Goal: Task Accomplishment & Management: Manage account settings

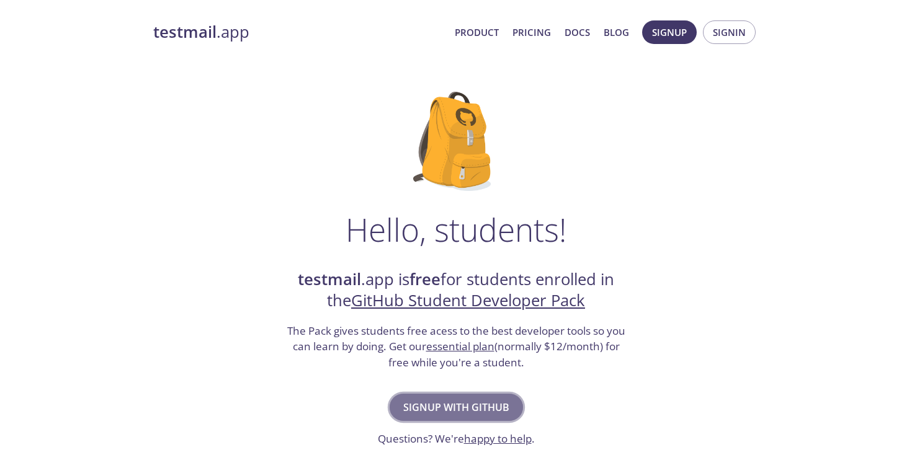
click at [438, 409] on span "Signup with GitHub" at bounding box center [456, 407] width 106 height 17
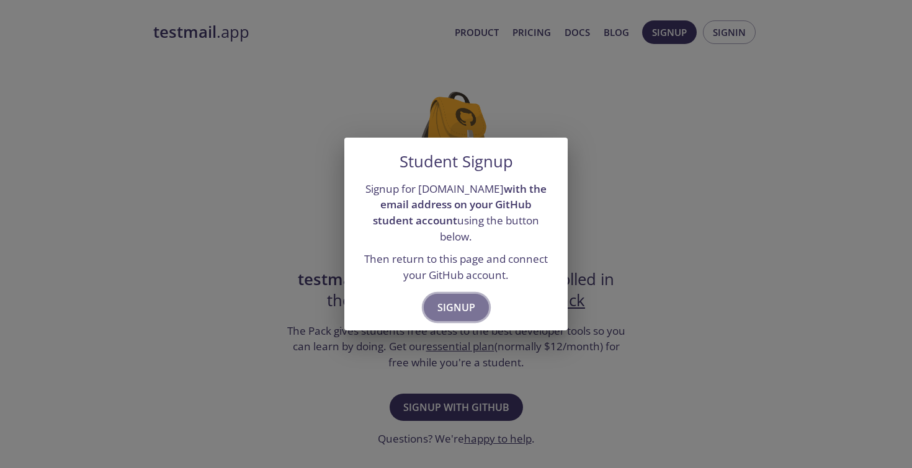
click at [465, 299] on span "Signup" at bounding box center [456, 307] width 38 height 17
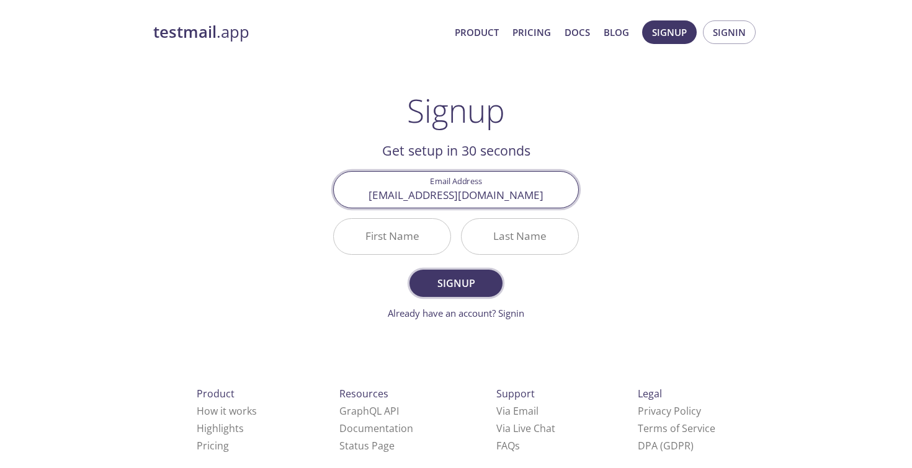
type input "[EMAIL_ADDRESS][DOMAIN_NAME]"
click at [468, 282] on span "Signup" at bounding box center [456, 283] width 66 height 17
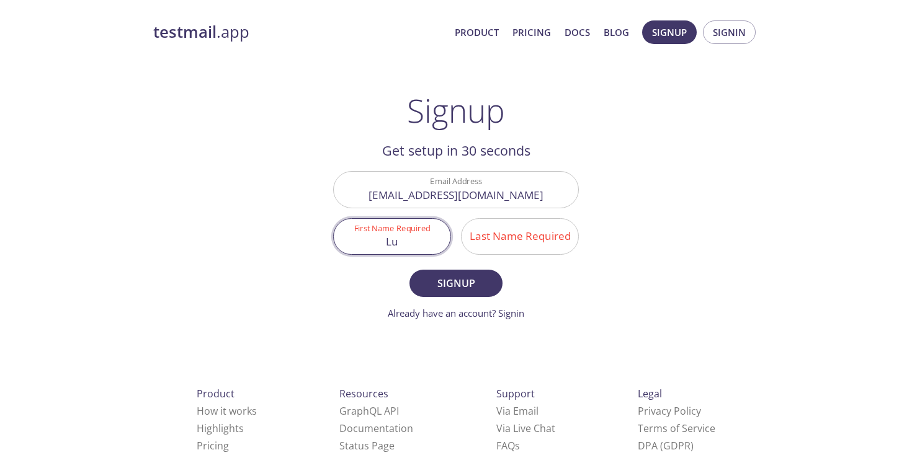
type input "Lu"
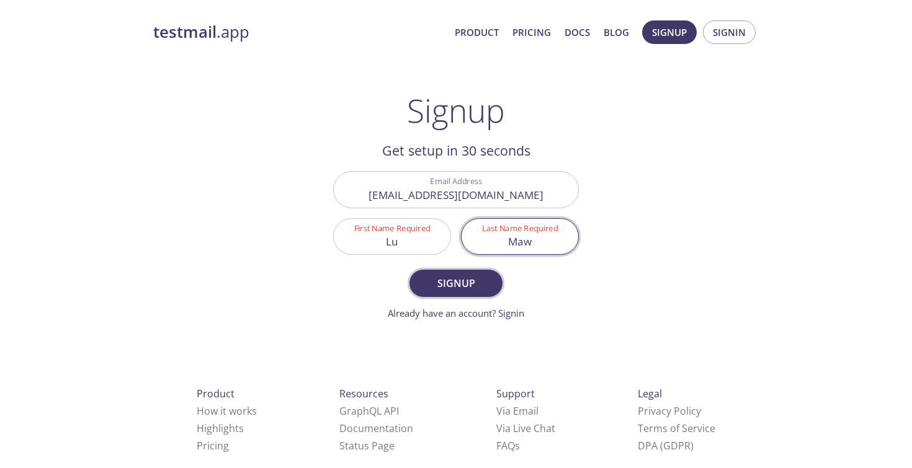
type input "Maw"
click at [476, 285] on span "Signup" at bounding box center [456, 283] width 66 height 17
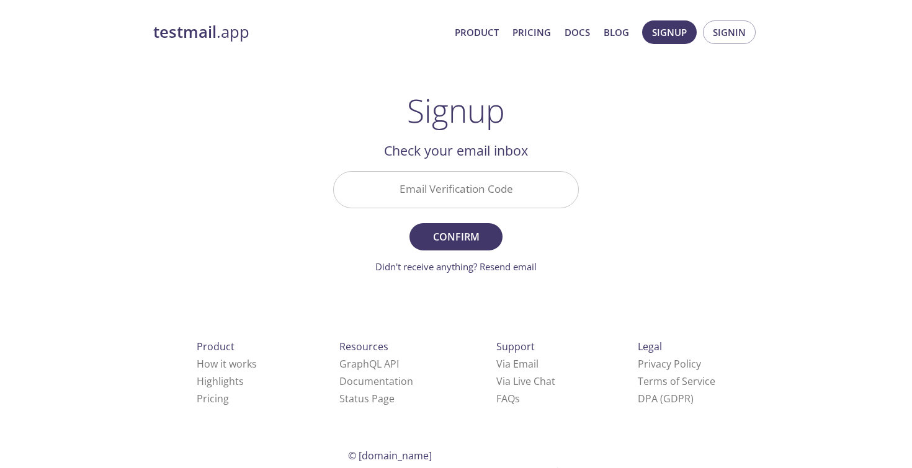
click at [466, 185] on input "Email Verification Code" at bounding box center [456, 189] width 244 height 35
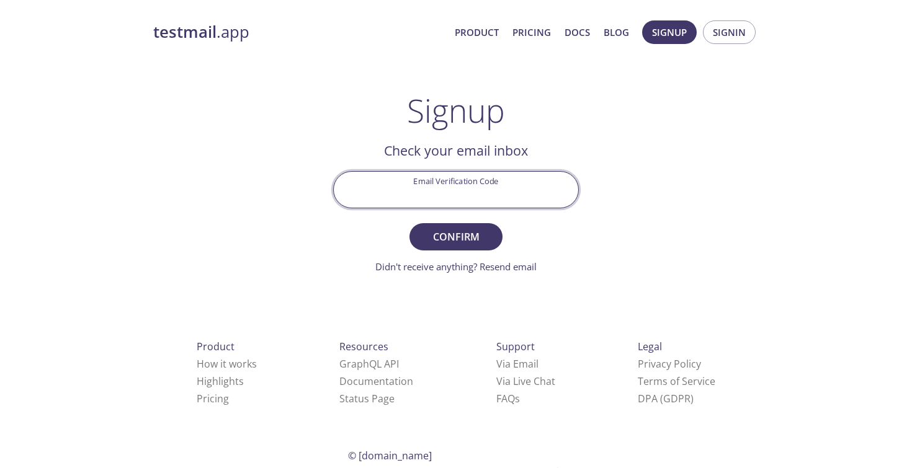
paste input "A22R7CA"
type input "A22R7CA"
click at [478, 221] on form "Email Verification Code A22R7CA Confirm Didn't receive anything? Resend email" at bounding box center [456, 222] width 246 height 102
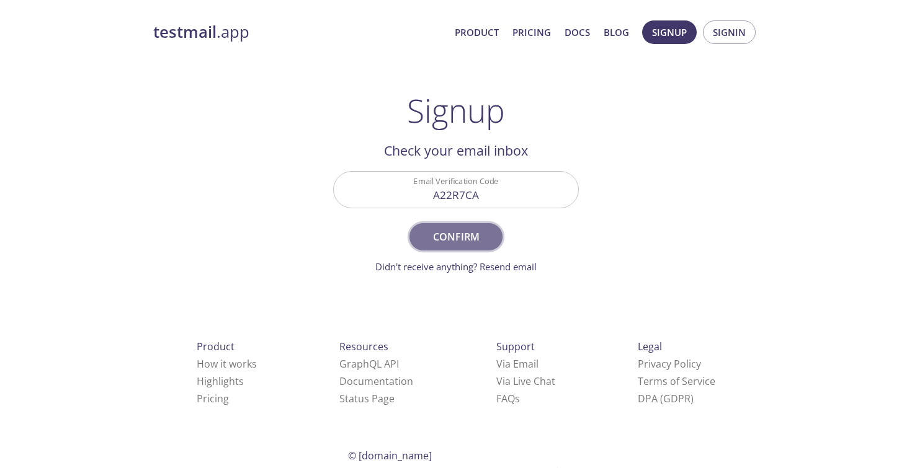
click at [476, 231] on span "Confirm" at bounding box center [456, 236] width 66 height 17
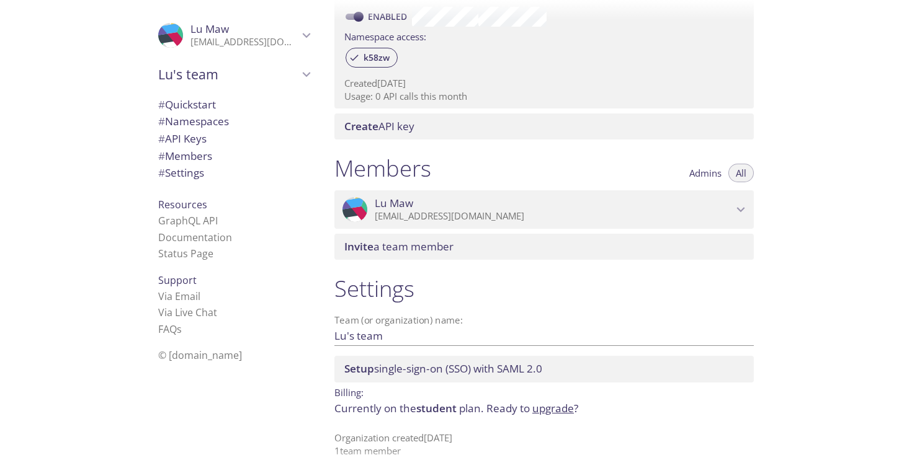
scroll to position [403, 0]
click at [199, 69] on span "Lu's team" at bounding box center [228, 74] width 140 height 17
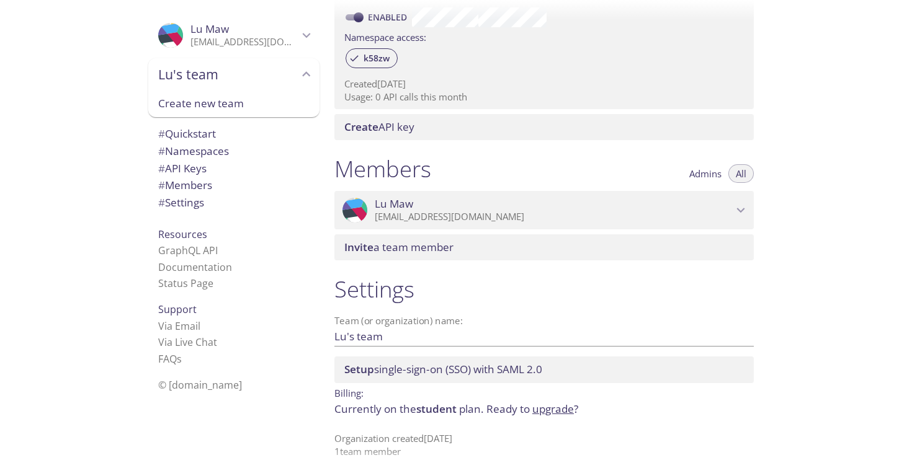
click at [199, 69] on span "Lu's team" at bounding box center [228, 74] width 140 height 17
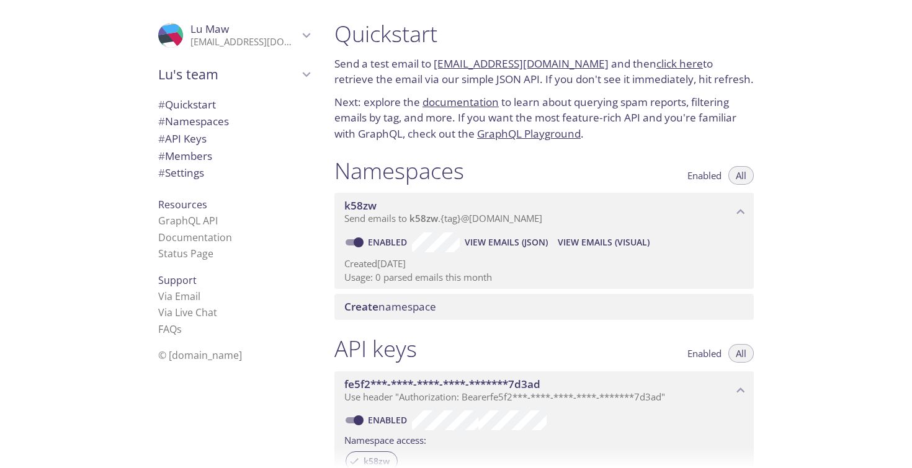
scroll to position [0, 0]
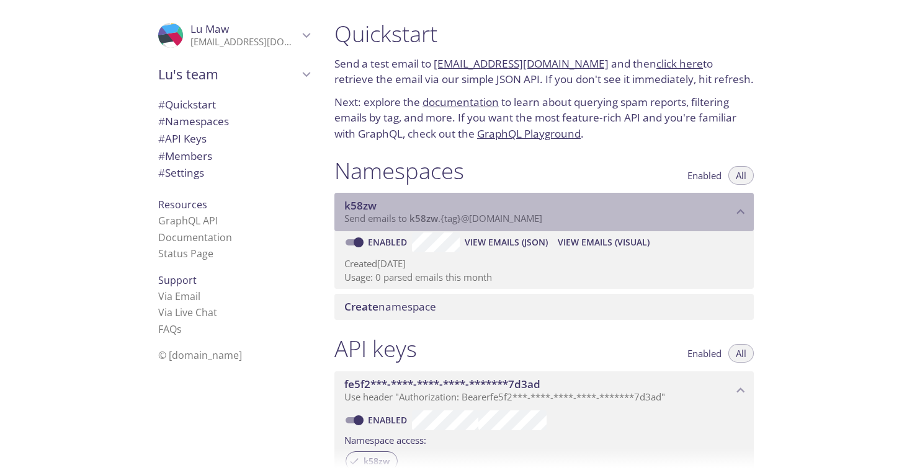
click at [733, 204] on icon "k58zw namespace" at bounding box center [741, 212] width 16 height 16
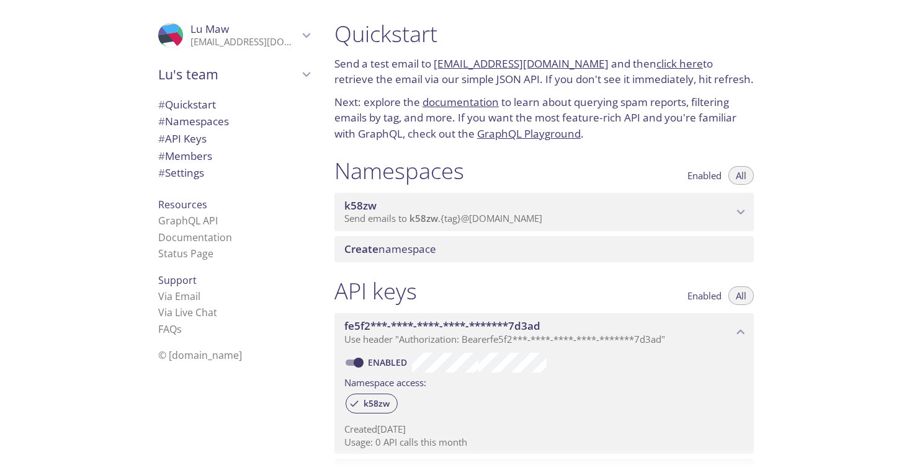
click at [746, 243] on span "Create namespace" at bounding box center [546, 250] width 404 height 14
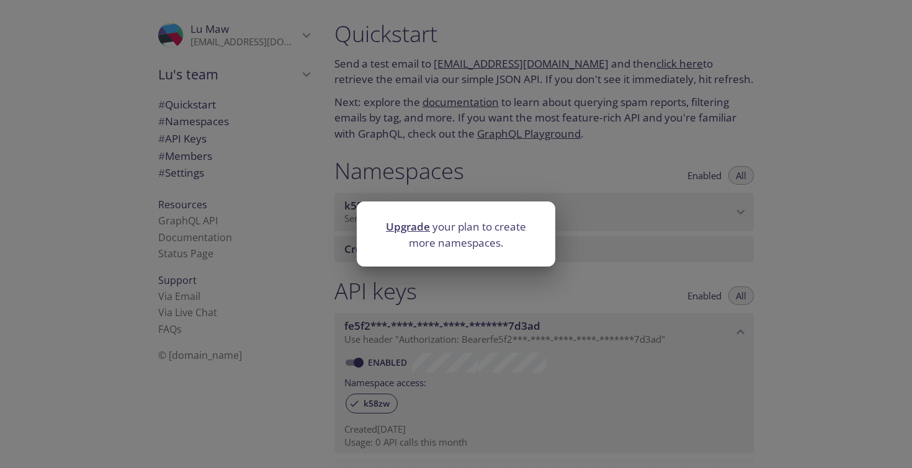
click at [746, 241] on div "Upgrade your plan to create more namespaces." at bounding box center [456, 234] width 912 height 468
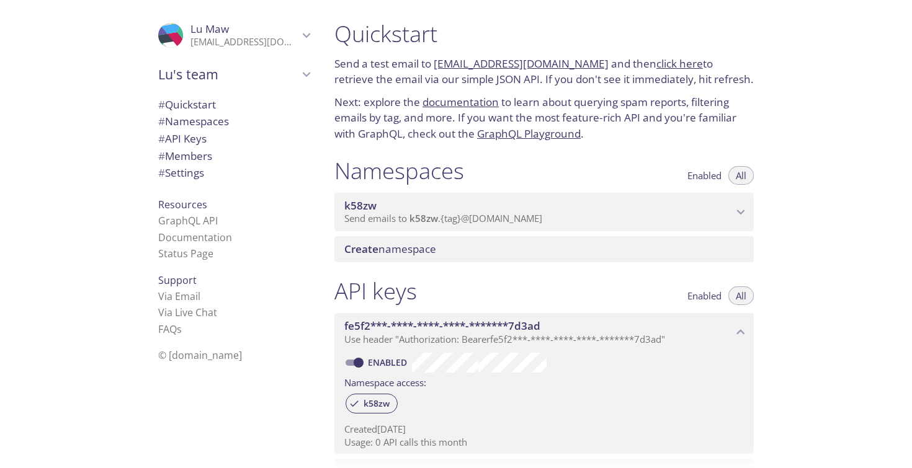
click at [746, 243] on span "Create namespace" at bounding box center [546, 250] width 404 height 14
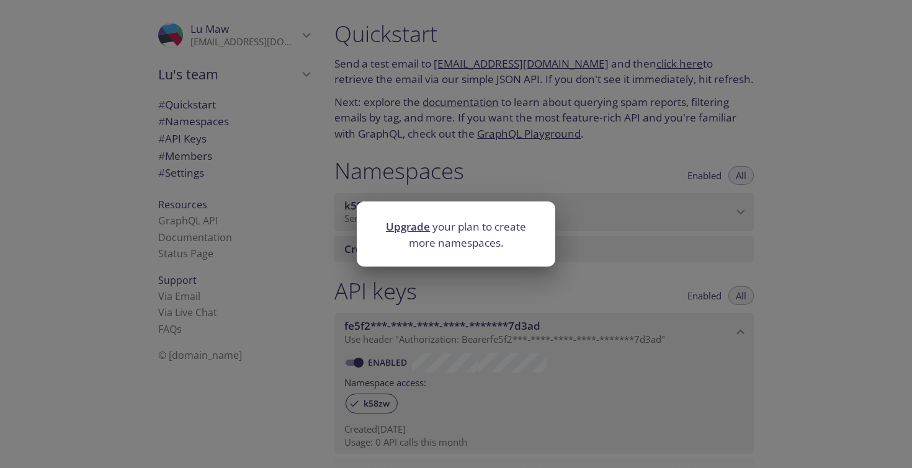
click at [746, 241] on div "Upgrade your plan to create more namespaces." at bounding box center [456, 234] width 912 height 468
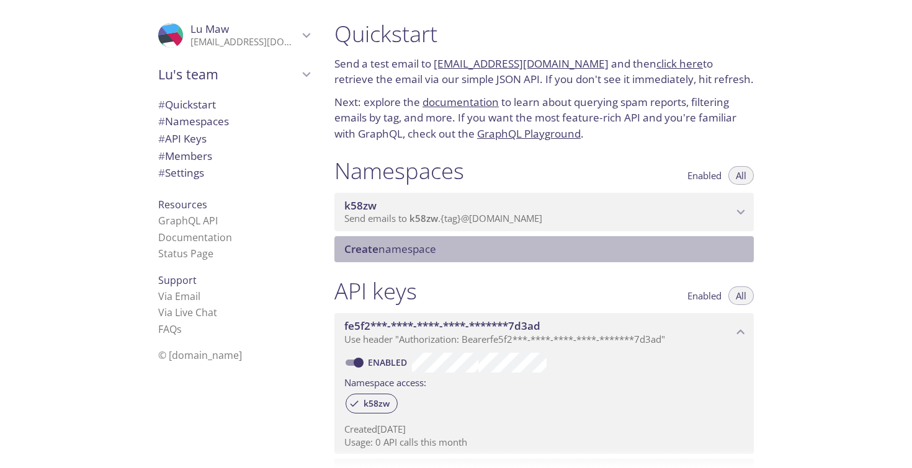
click at [747, 243] on span "Create namespace" at bounding box center [546, 250] width 404 height 14
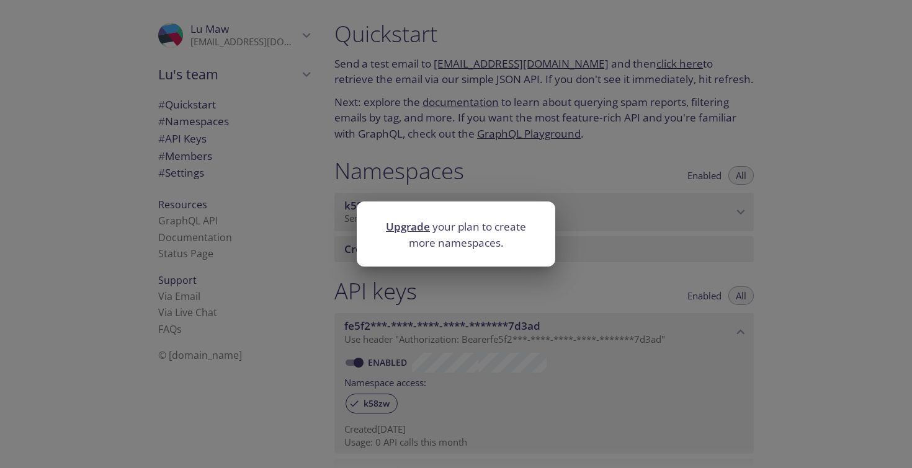
click at [418, 226] on link "Upgrade" at bounding box center [408, 227] width 44 height 14
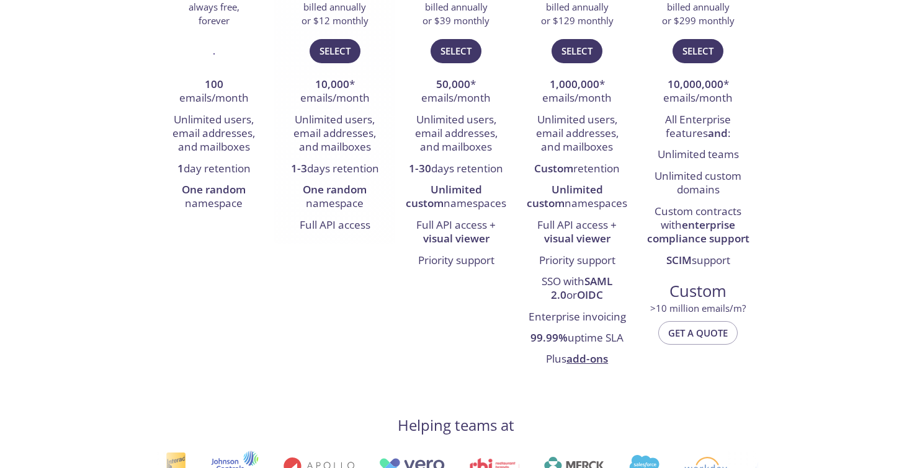
scroll to position [290, 0]
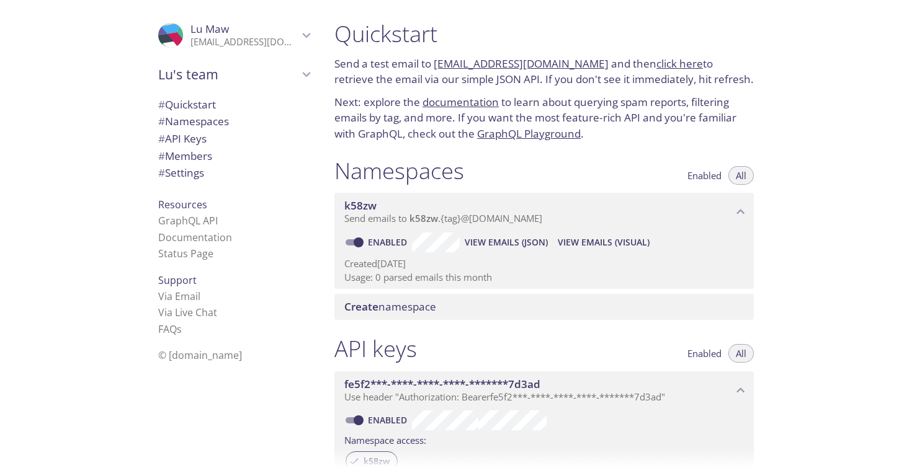
click at [215, 102] on span "# Quickstart" at bounding box center [187, 104] width 58 height 14
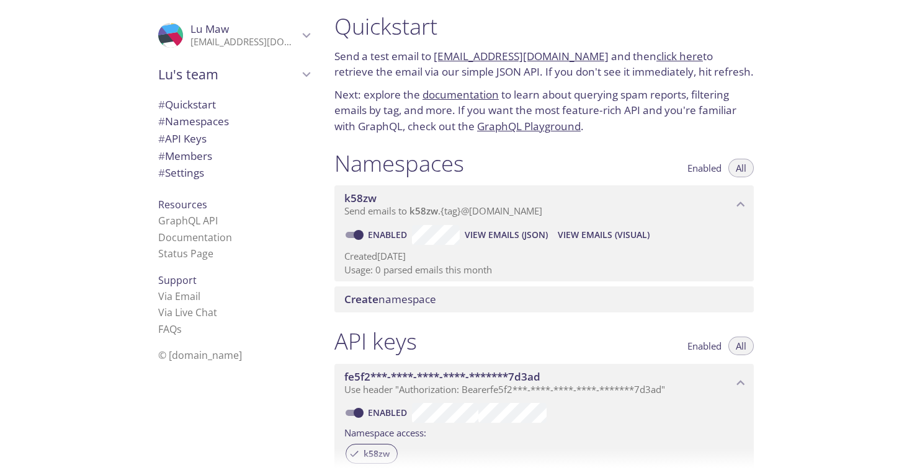
click at [210, 170] on span "# Settings" at bounding box center [233, 173] width 151 height 16
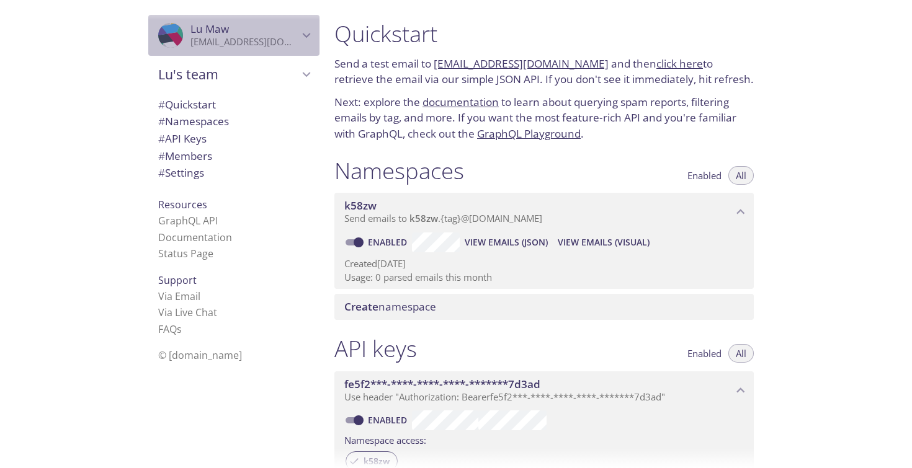
click at [304, 37] on icon "Lu Maw" at bounding box center [306, 35] width 16 height 16
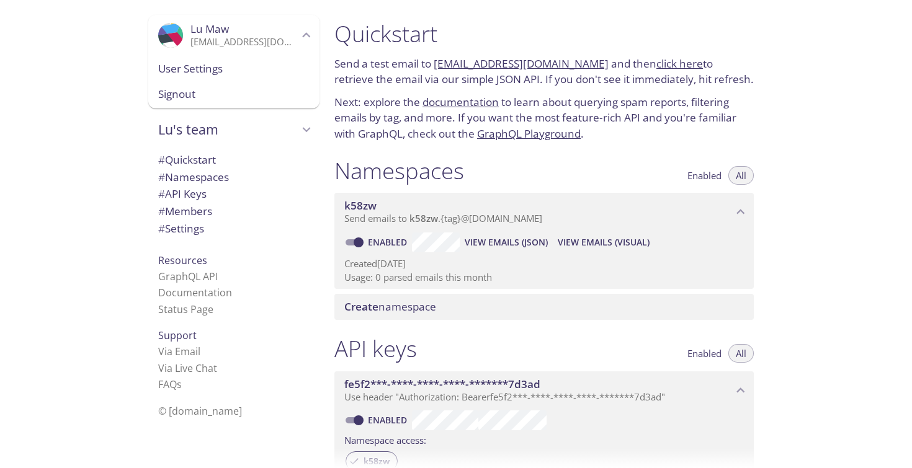
click at [308, 40] on icon "Lu Maw" at bounding box center [306, 35] width 16 height 16
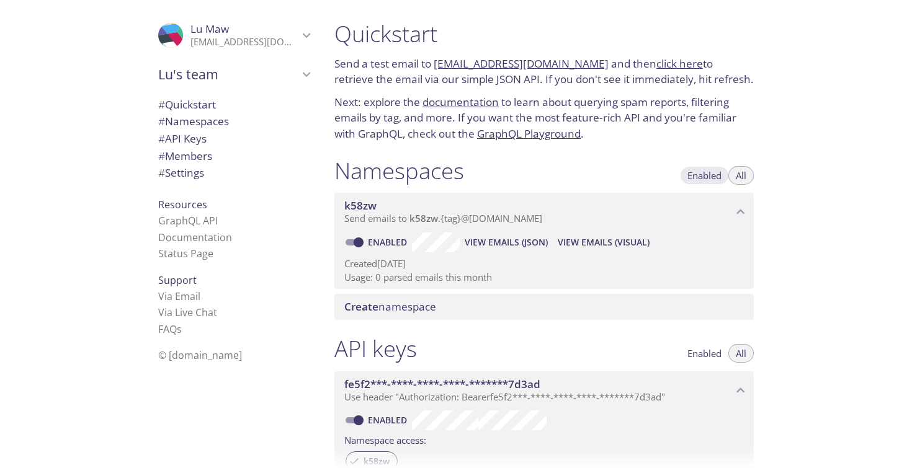
click at [705, 176] on span "Enabled" at bounding box center [704, 176] width 34 height 0
click at [741, 176] on span "All" at bounding box center [741, 176] width 11 height 0
drag, startPoint x: 478, startPoint y: 305, endPoint x: 516, endPoint y: 264, distance: 56.2
click at [517, 263] on div "Namespaces Enabled All k58zw Send emails to k58zw . {tag} @inbox.testmail.app E…" at bounding box center [543, 238] width 439 height 179
click at [527, 272] on p "Usage: 0 parsed emails this month" at bounding box center [543, 277] width 399 height 13
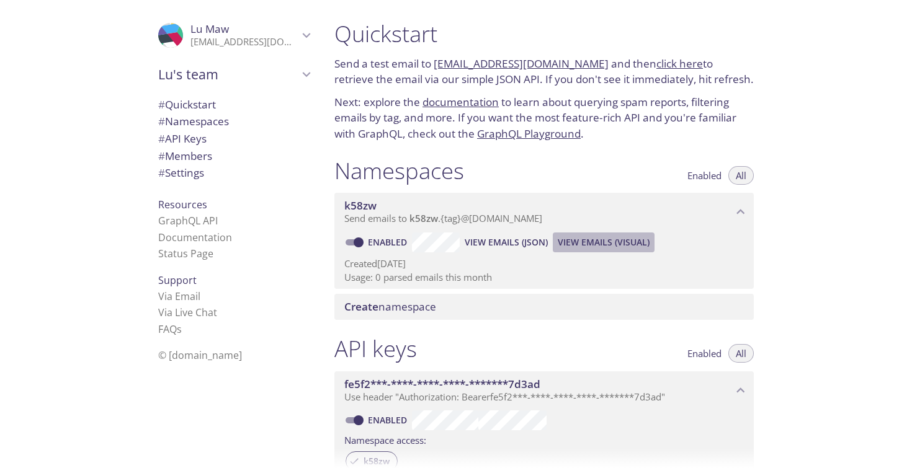
click at [572, 239] on span "View Emails (Visual)" at bounding box center [604, 242] width 92 height 15
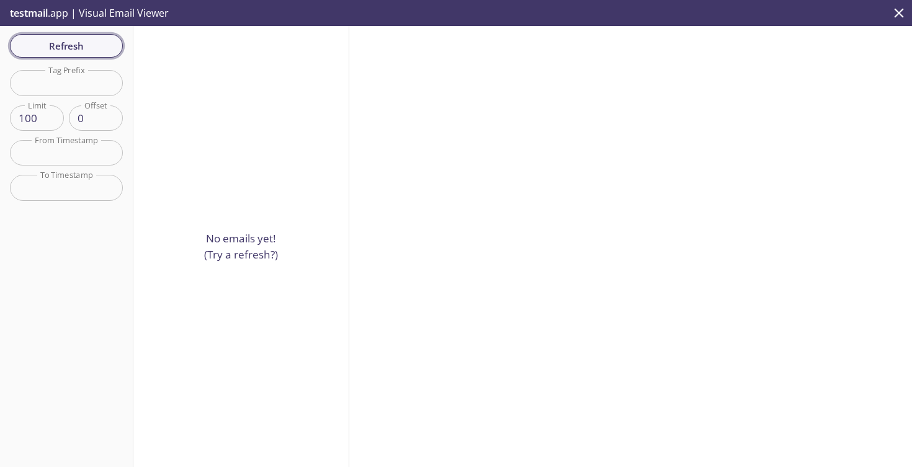
click at [79, 50] on span "Refresh" at bounding box center [66, 46] width 93 height 16
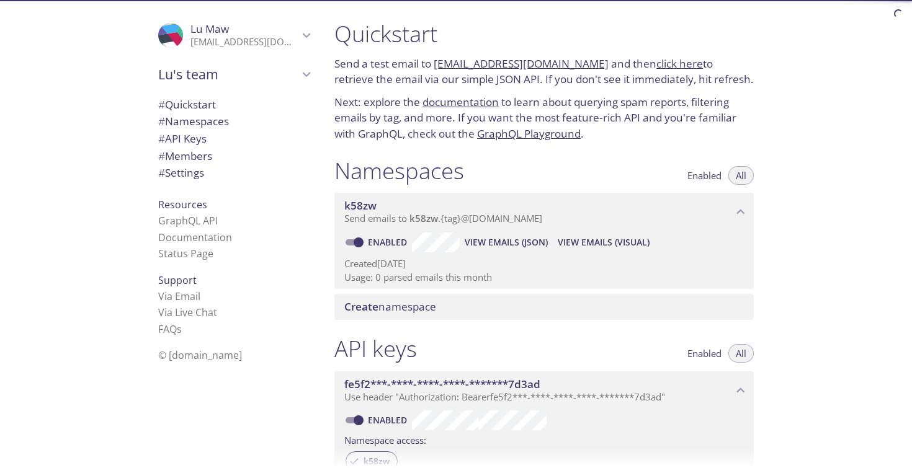
scroll to position [403, 0]
